Goal: Task Accomplishment & Management: Manage account settings

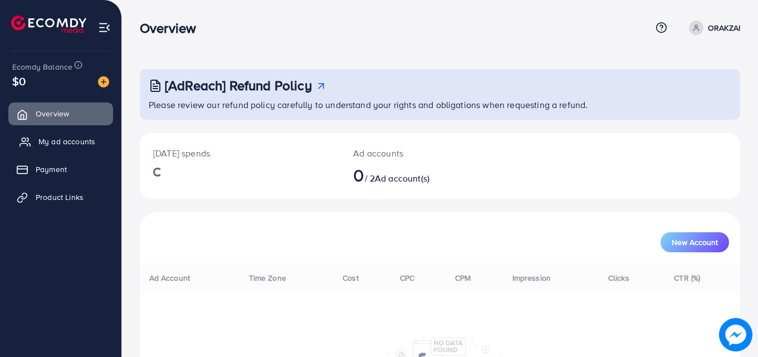
drag, startPoint x: 58, startPoint y: 145, endPoint x: 65, endPoint y: 143, distance: 7.0
click at [58, 145] on span "My ad accounts" at bounding box center [66, 141] width 57 height 11
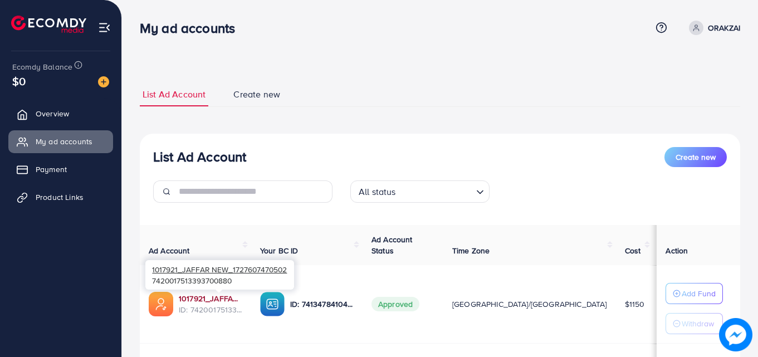
click at [223, 295] on link "1017921_JAFFAR NEW_1727607470502" at bounding box center [211, 298] width 64 height 11
click at [716, 26] on p "ORAKZAI" at bounding box center [724, 27] width 32 height 13
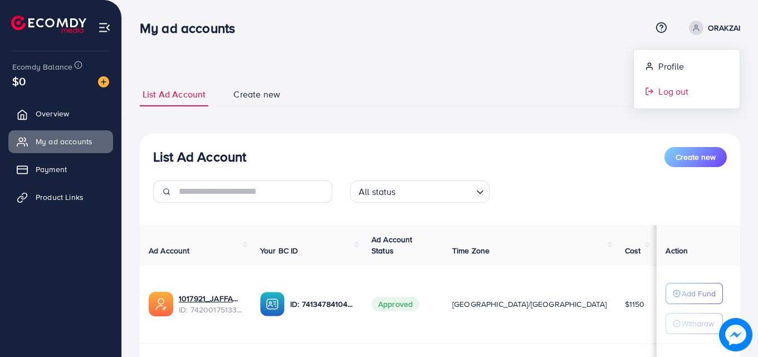
click at [680, 91] on span "Log out" at bounding box center [673, 91] width 30 height 13
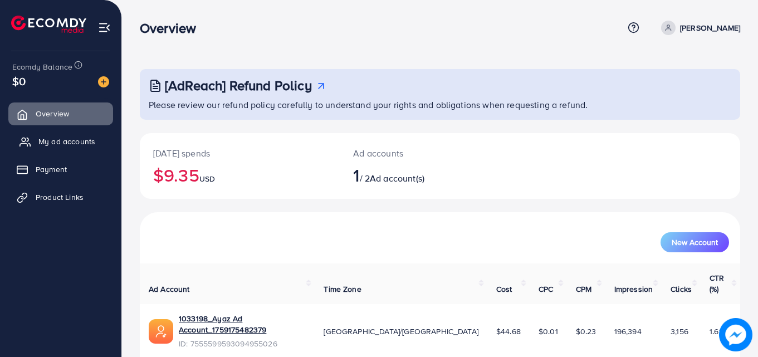
click at [45, 138] on span "My ad accounts" at bounding box center [66, 141] width 57 height 11
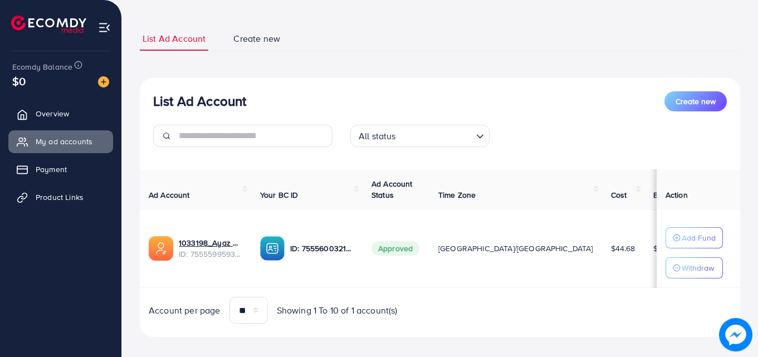
scroll to position [67, 0]
